Goal: Information Seeking & Learning: Learn about a topic

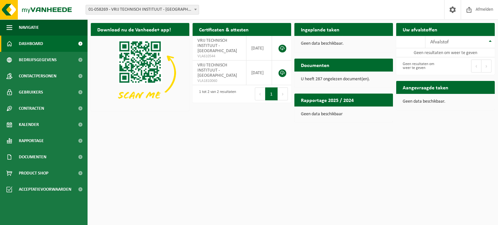
click at [31, 44] on span "Dashboard" at bounding box center [31, 44] width 24 height 16
click at [195, 10] on b at bounding box center [195, 10] width 3 height 2
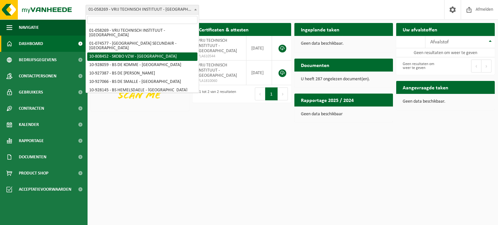
select select "36592"
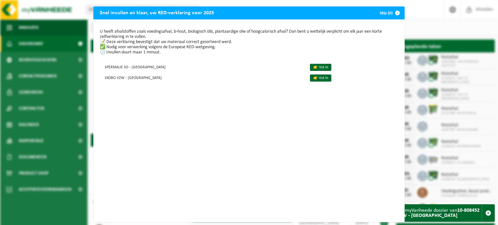
click at [395, 12] on span "button" at bounding box center [397, 12] width 13 height 13
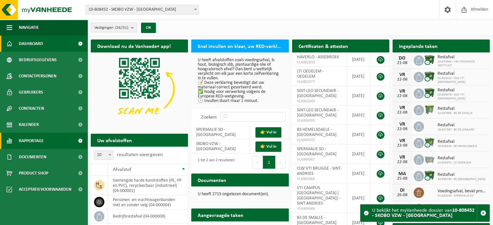
click at [43, 139] on span "Rapportage" at bounding box center [31, 141] width 25 height 16
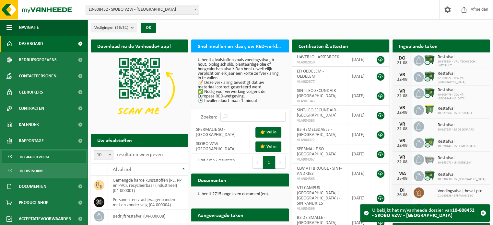
click at [42, 157] on span "In grafiekvorm" at bounding box center [34, 157] width 29 height 12
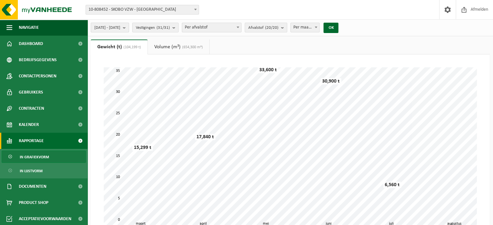
click at [129, 28] on b "submit" at bounding box center [126, 27] width 6 height 9
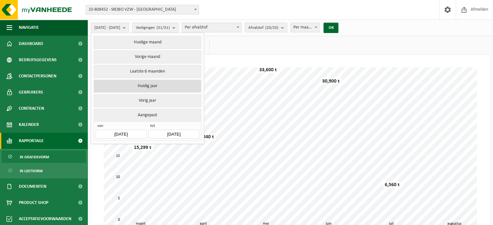
click at [161, 86] on button "Huidig jaar" at bounding box center [147, 86] width 107 height 13
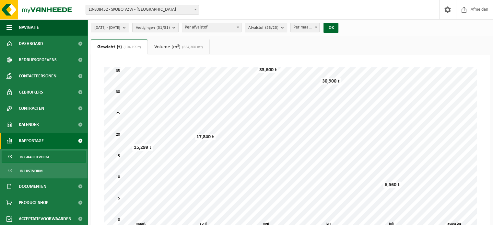
click at [319, 26] on span at bounding box center [316, 27] width 6 height 8
click at [338, 28] on button "OK" at bounding box center [331, 28] width 15 height 10
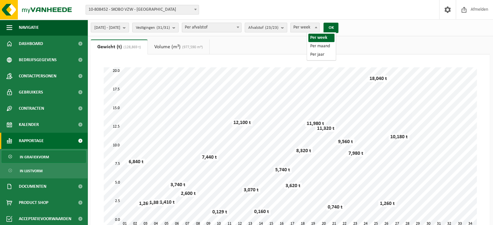
click at [317, 27] on b at bounding box center [316, 28] width 3 height 2
select select "2"
click at [338, 27] on button "OK" at bounding box center [331, 28] width 15 height 10
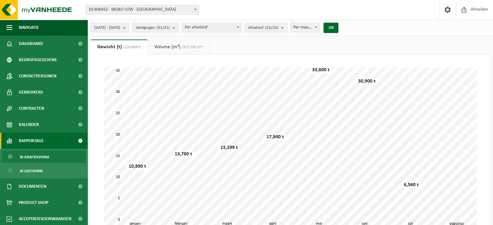
click at [129, 27] on b "submit" at bounding box center [126, 27] width 6 height 9
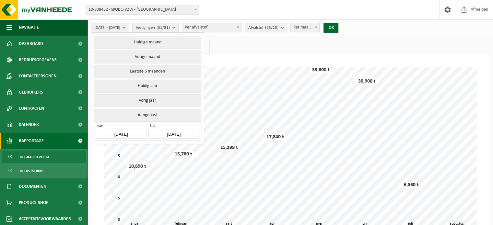
click at [150, 113] on button "Aangepast" at bounding box center [147, 115] width 107 height 13
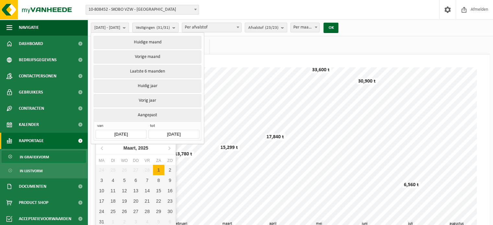
click at [119, 132] on input "2025-01-01" at bounding box center [121, 134] width 51 height 9
click at [100, 149] on icon at bounding box center [102, 148] width 10 height 10
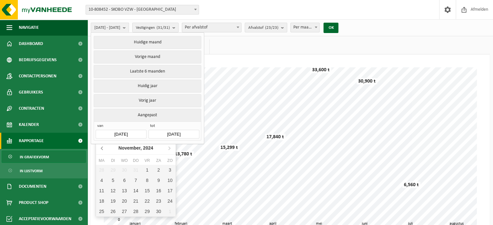
click at [100, 149] on icon at bounding box center [102, 148] width 10 height 10
click at [169, 169] on div "1" at bounding box center [169, 170] width 11 height 10
type input "[DATE]"
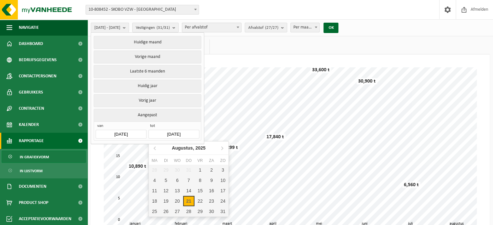
click at [174, 133] on input "[DATE]" at bounding box center [173, 134] width 51 height 9
click at [152, 149] on icon at bounding box center [155, 148] width 10 height 10
click at [210, 168] on div "5" at bounding box center [211, 170] width 11 height 10
type input "2025-07-05"
type input "[DATE]"
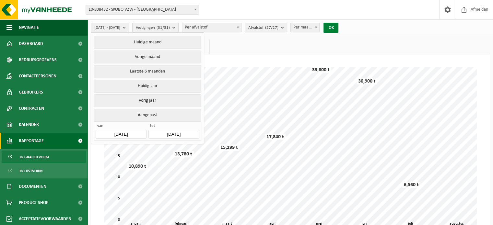
click at [338, 26] on button "OK" at bounding box center [331, 28] width 15 height 10
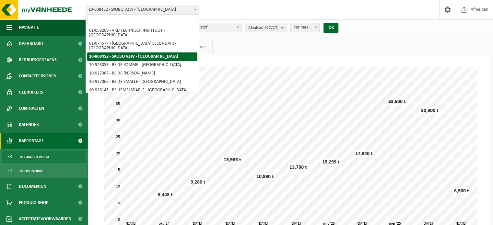
click at [196, 10] on b at bounding box center [195, 10] width 3 height 2
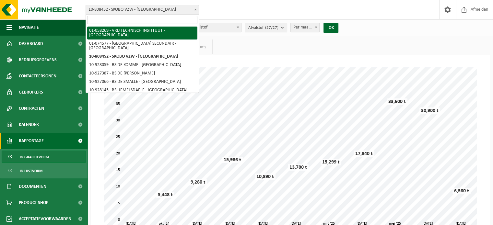
select select "10853"
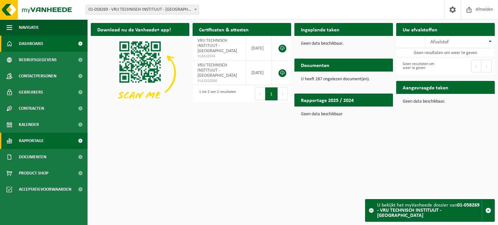
click at [39, 140] on span "Rapportage" at bounding box center [31, 141] width 25 height 16
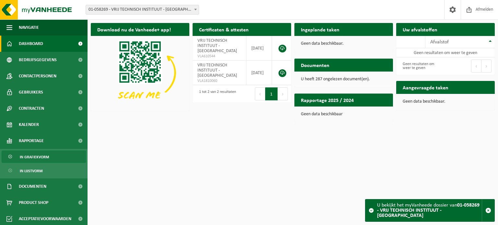
click at [44, 158] on span "In grafiekvorm" at bounding box center [34, 157] width 29 height 12
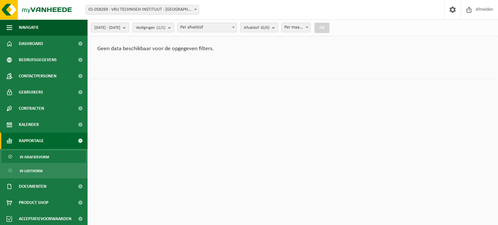
click at [129, 27] on b "submit" at bounding box center [126, 27] width 6 height 9
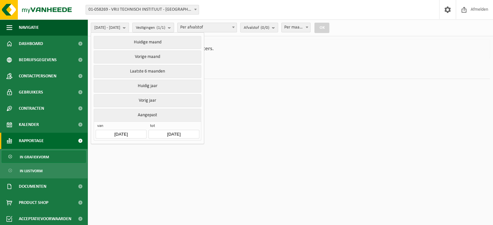
click at [124, 133] on input "[DATE]" at bounding box center [121, 134] width 51 height 9
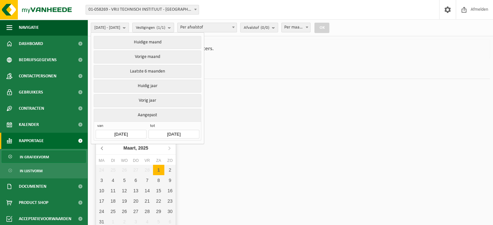
click at [102, 149] on icon at bounding box center [102, 148] width 2 height 3
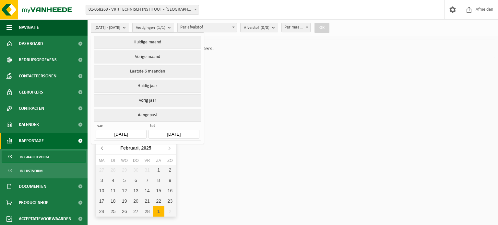
click at [102, 149] on icon at bounding box center [102, 148] width 2 height 3
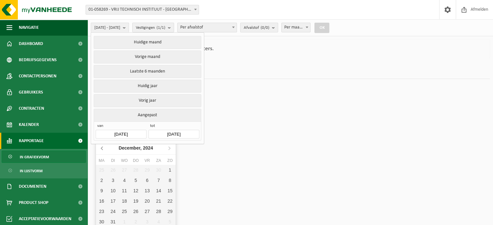
click at [102, 149] on icon at bounding box center [102, 148] width 2 height 3
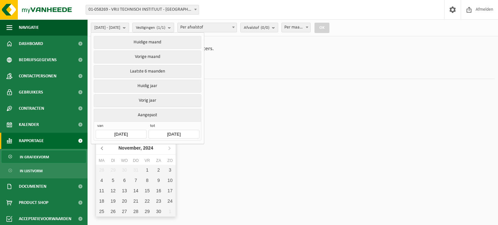
click at [102, 149] on icon at bounding box center [102, 148] width 2 height 3
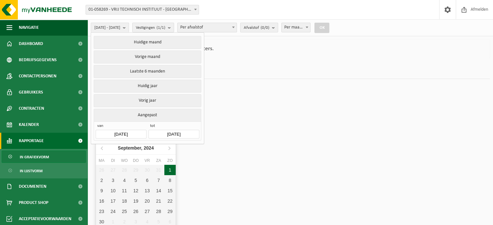
click at [171, 167] on div "1" at bounding box center [169, 170] width 11 height 10
type input "[DATE]"
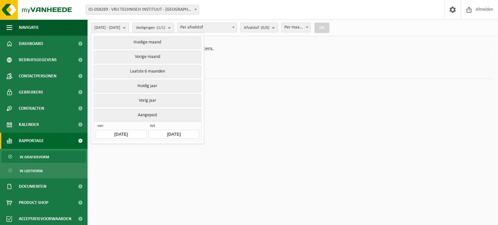
click at [235, 98] on html "Vestiging: 01-058269 - VRIJ TECHNISCH INSTITUUT - BRUGGE 01-074577 - SINT-LEO S…" at bounding box center [249, 112] width 498 height 225
click at [195, 10] on b at bounding box center [195, 10] width 3 height 2
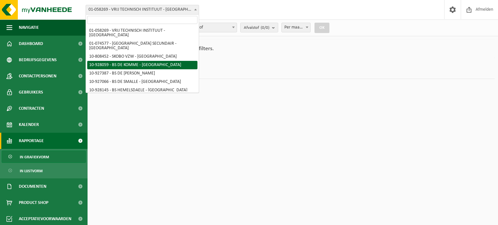
scroll to position [119, 0]
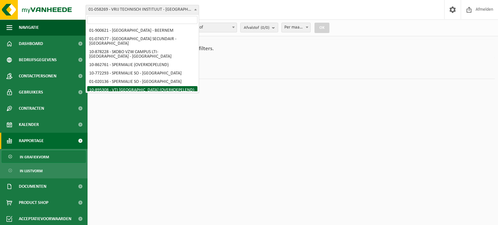
select select "116793"
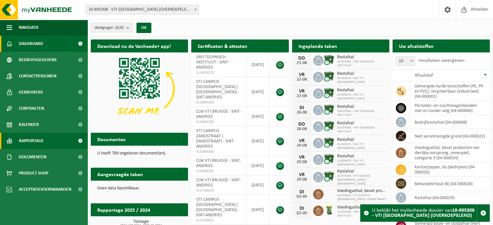
click at [38, 144] on span "Rapportage" at bounding box center [31, 141] width 25 height 16
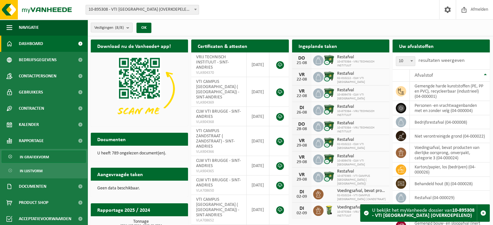
click at [39, 155] on span "In grafiekvorm" at bounding box center [34, 157] width 29 height 12
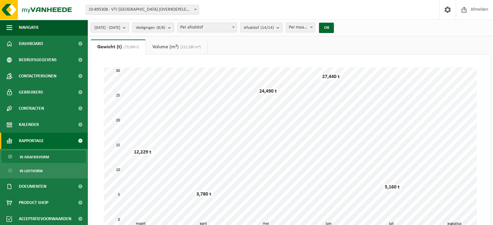
click at [120, 29] on span "[DATE] - [DATE]" at bounding box center [107, 28] width 26 height 10
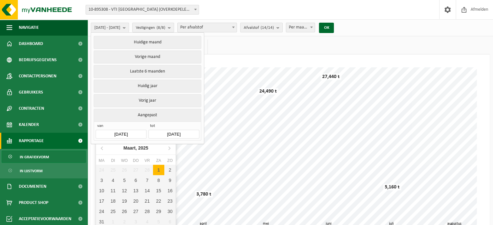
click at [122, 132] on input "[DATE]" at bounding box center [121, 134] width 51 height 9
click at [103, 149] on icon at bounding box center [102, 148] width 10 height 10
click at [102, 149] on icon at bounding box center [102, 148] width 10 height 10
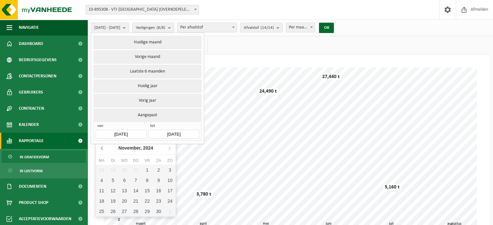
click at [102, 149] on icon at bounding box center [102, 148] width 10 height 10
click at [102, 148] on icon at bounding box center [102, 148] width 10 height 10
click at [166, 169] on div "1" at bounding box center [169, 170] width 11 height 10
type input "[DATE]"
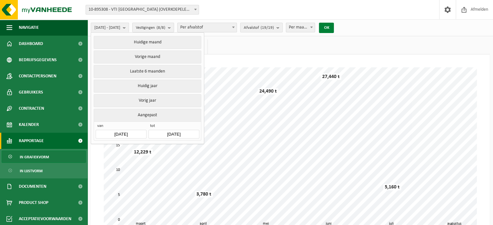
click at [334, 27] on button "OK" at bounding box center [326, 28] width 15 height 10
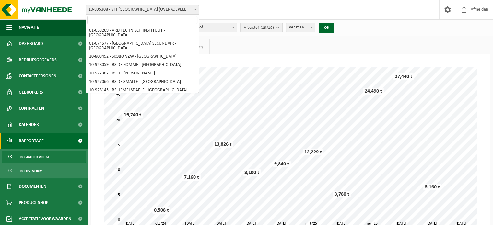
click at [194, 9] on b at bounding box center [195, 10] width 3 height 2
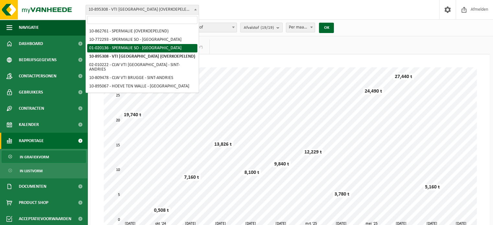
select select "10844"
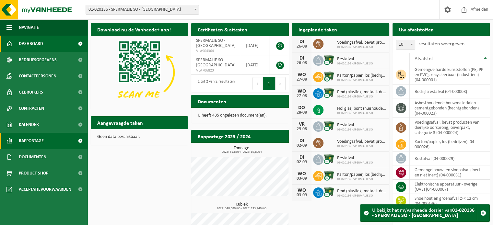
click at [35, 141] on span "Rapportage" at bounding box center [31, 141] width 25 height 16
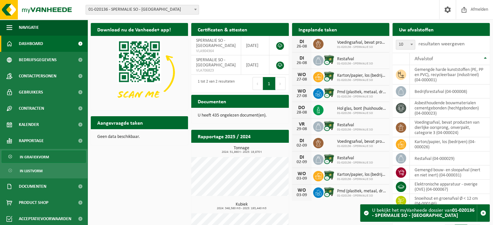
click at [28, 156] on span "In grafiekvorm" at bounding box center [34, 157] width 29 height 12
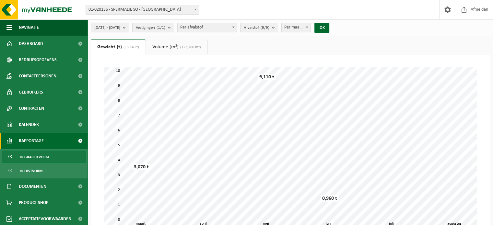
click at [129, 26] on b "submit" at bounding box center [126, 27] width 6 height 9
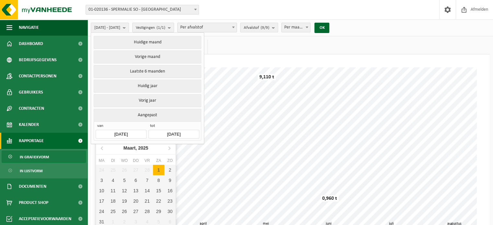
click at [124, 133] on input "[DATE]" at bounding box center [121, 134] width 51 height 9
click at [101, 148] on icon at bounding box center [102, 148] width 10 height 10
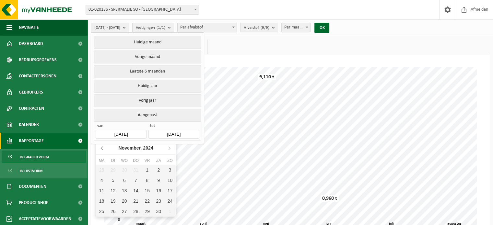
click at [101, 148] on icon at bounding box center [102, 148] width 10 height 10
click at [167, 147] on icon at bounding box center [169, 148] width 10 height 10
click at [169, 171] on div "1" at bounding box center [169, 170] width 11 height 10
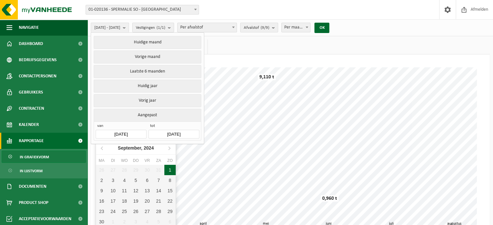
type input "[DATE]"
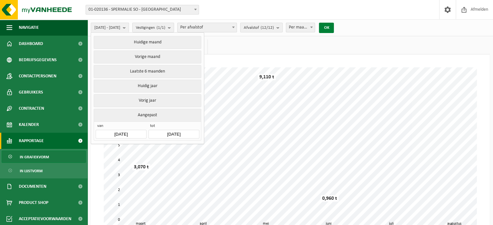
click at [334, 27] on button "OK" at bounding box center [326, 28] width 15 height 10
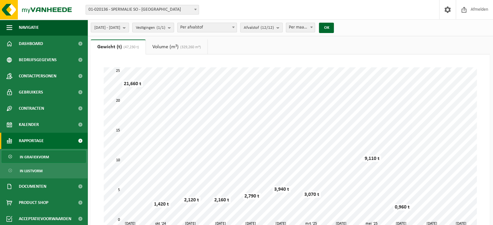
click at [195, 8] on span at bounding box center [195, 9] width 6 height 8
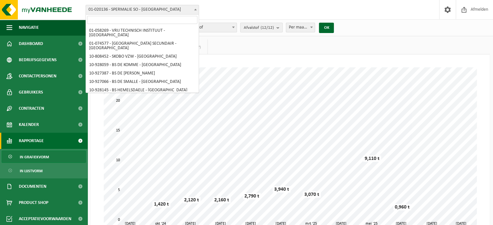
scroll to position [144, 0]
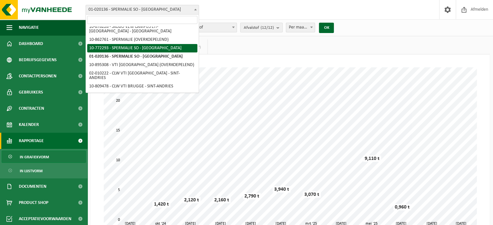
select select "18268"
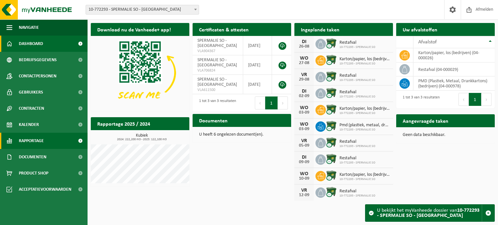
click at [34, 143] on span "Rapportage" at bounding box center [31, 141] width 25 height 16
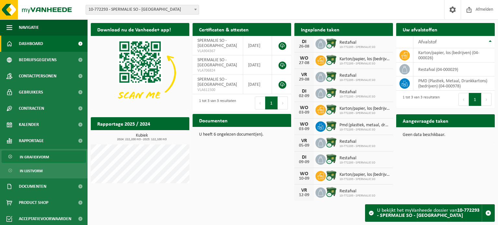
click at [37, 155] on span "In grafiekvorm" at bounding box center [34, 157] width 29 height 12
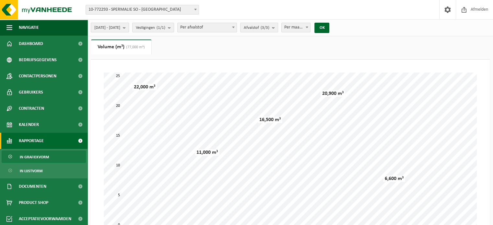
click at [129, 27] on b "submit" at bounding box center [126, 27] width 6 height 9
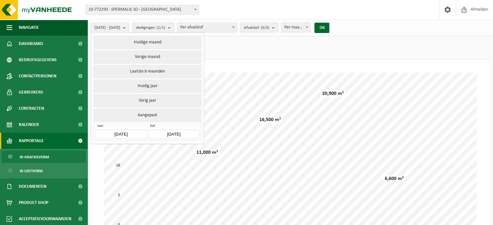
click at [124, 133] on input "[DATE]" at bounding box center [121, 134] width 51 height 9
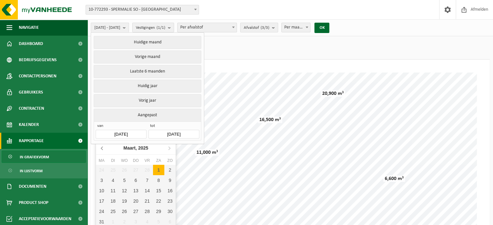
click at [101, 147] on icon at bounding box center [102, 148] width 2 height 3
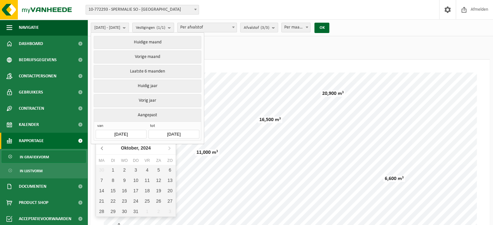
click at [101, 147] on icon at bounding box center [102, 148] width 2 height 3
click at [168, 169] on div "1" at bounding box center [169, 170] width 11 height 10
type input "[DATE]"
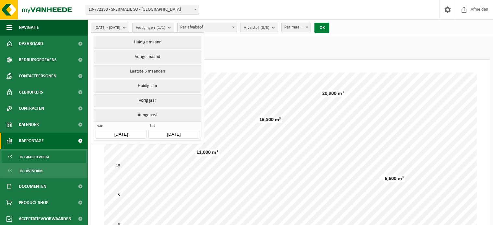
click at [329, 24] on button "OK" at bounding box center [321, 28] width 15 height 10
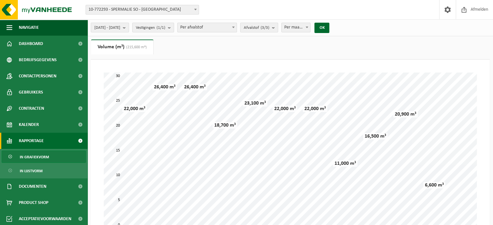
click at [33, 141] on span "Rapportage" at bounding box center [31, 141] width 25 height 16
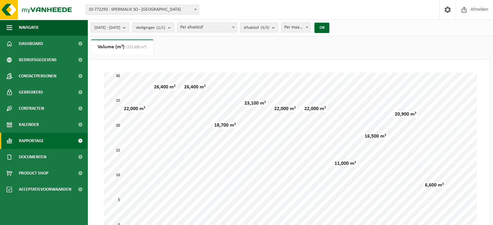
click at [33, 141] on span "Rapportage" at bounding box center [31, 141] width 25 height 16
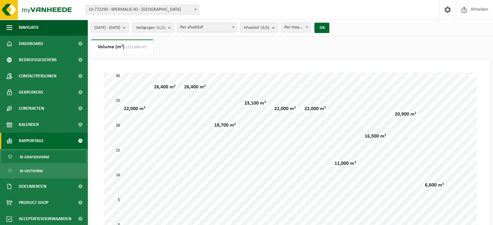
click at [310, 28] on span at bounding box center [307, 27] width 6 height 8
click at [329, 29] on button "OK" at bounding box center [321, 28] width 15 height 10
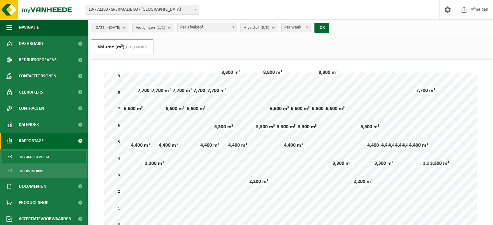
click at [310, 27] on span at bounding box center [307, 27] width 6 height 8
select select "2"
click at [329, 28] on button "OK" at bounding box center [321, 28] width 15 height 10
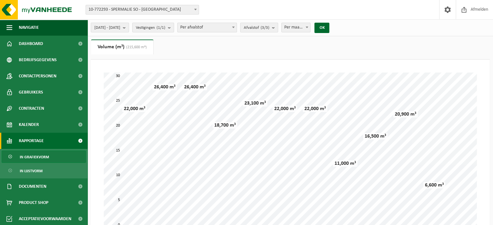
click at [30, 156] on span "In grafiekvorm" at bounding box center [34, 157] width 29 height 12
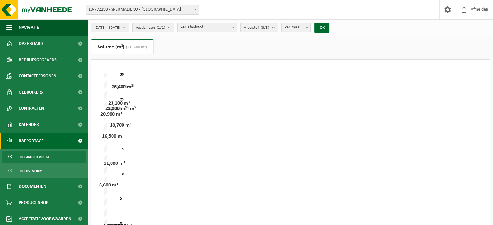
click at [36, 156] on span "In grafiekvorm" at bounding box center [34, 157] width 29 height 12
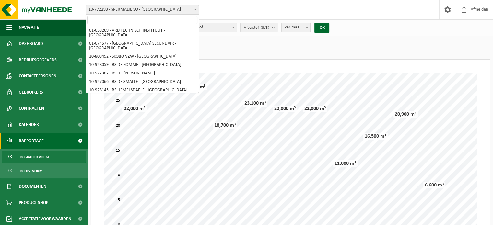
click at [195, 10] on b at bounding box center [195, 10] width 3 height 2
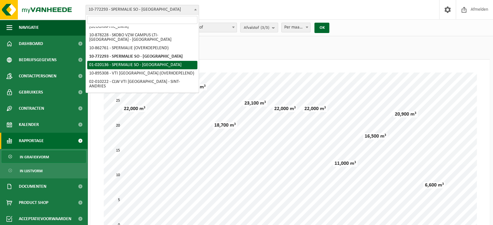
select select "10844"
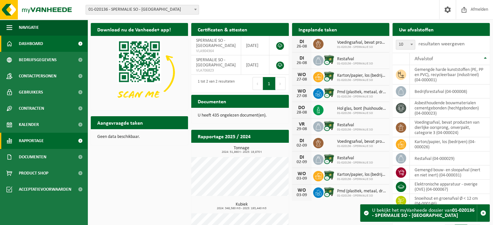
click at [41, 137] on span "Rapportage" at bounding box center [31, 141] width 25 height 16
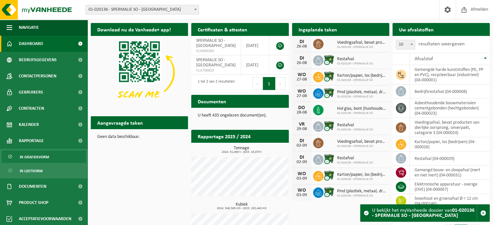
click at [37, 159] on span "In grafiekvorm" at bounding box center [34, 157] width 29 height 12
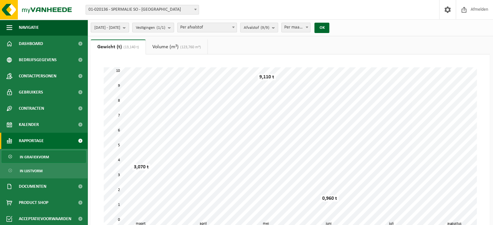
click at [129, 30] on b "submit" at bounding box center [126, 27] width 6 height 9
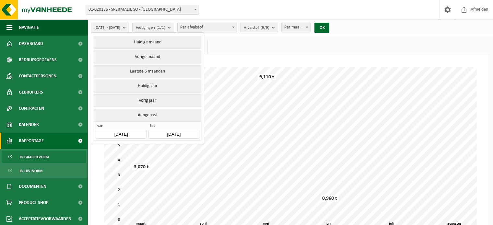
click at [122, 131] on input "[DATE]" at bounding box center [121, 134] width 51 height 9
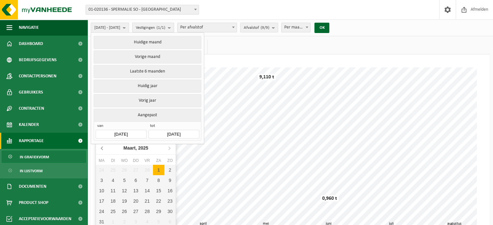
click at [102, 149] on icon at bounding box center [102, 148] width 10 height 10
click at [101, 147] on icon at bounding box center [102, 148] width 2 height 3
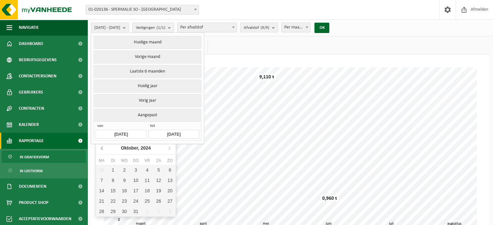
click at [101, 147] on icon at bounding box center [102, 148] width 2 height 3
click at [169, 171] on div "1" at bounding box center [169, 170] width 11 height 10
type input "[DATE]"
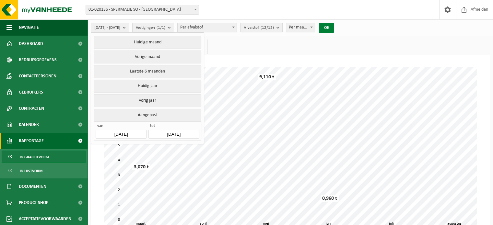
click at [334, 25] on button "OK" at bounding box center [326, 28] width 15 height 10
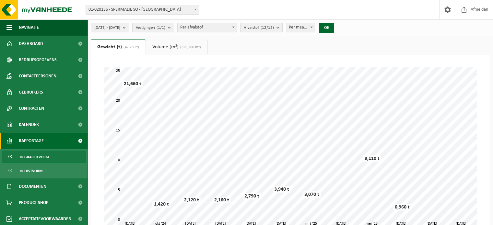
scroll to position [119, 0]
